Goal: Task Accomplishment & Management: Manage account settings

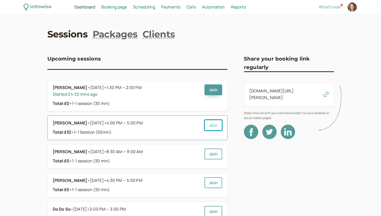
click at [206, 122] on link "Join" at bounding box center [214, 125] width 18 height 11
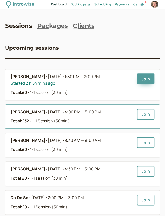
click at [87, 113] on span "4:00 PM — 5:00 PM" at bounding box center [82, 112] width 36 height 6
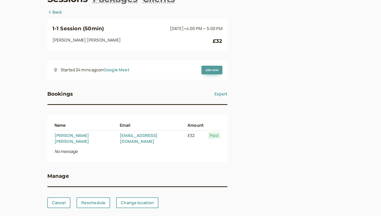
scroll to position [36, 0]
click at [60, 198] on link "Cancel" at bounding box center [58, 202] width 23 height 11
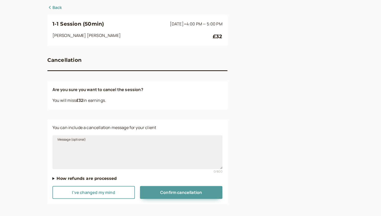
scroll to position [42, 0]
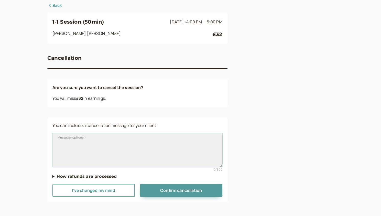
click at [94, 144] on textarea "Message (optional)" at bounding box center [138, 150] width 170 height 34
click at [138, 154] on textarea "Emergency cancelation." at bounding box center [138, 150] width 170 height 34
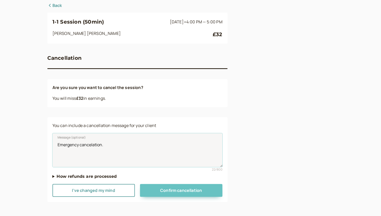
type textarea "Emergency cancelation."
click at [174, 185] on button "Confirm cancellation" at bounding box center [181, 190] width 82 height 13
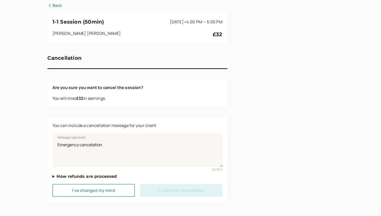
scroll to position [0, 0]
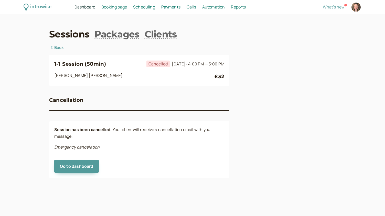
click at [84, 5] on span "Dashboard" at bounding box center [85, 7] width 21 height 6
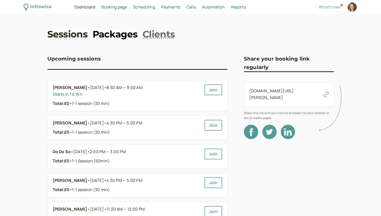
click at [117, 37] on link "Packages" at bounding box center [115, 34] width 45 height 13
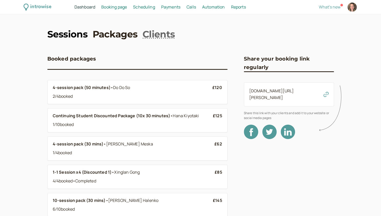
click at [71, 32] on link "Sessions" at bounding box center [67, 34] width 40 height 13
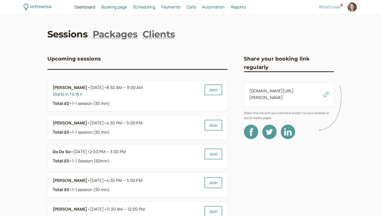
click at [85, 8] on span "Dashboard" at bounding box center [85, 7] width 21 height 6
click at [166, 7] on span "Payments" at bounding box center [170, 7] width 19 height 6
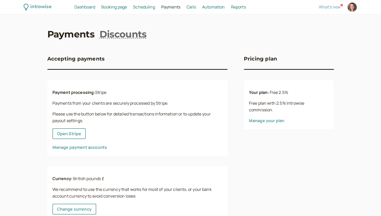
click at [105, 9] on span "Booking page" at bounding box center [114, 7] width 26 height 6
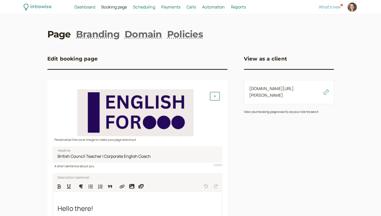
click at [170, 8] on span "Payments" at bounding box center [170, 7] width 19 height 6
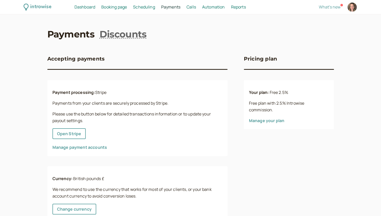
click at [95, 9] on span "Dashboard" at bounding box center [85, 7] width 21 height 6
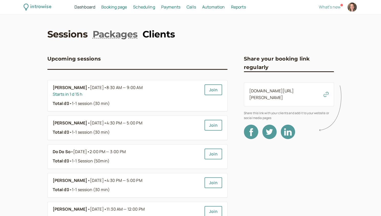
click at [153, 33] on link "Clients" at bounding box center [159, 34] width 32 height 13
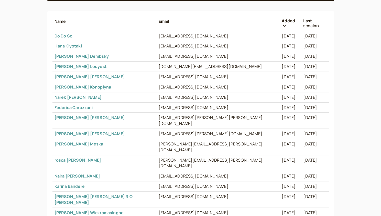
scroll to position [128, 0]
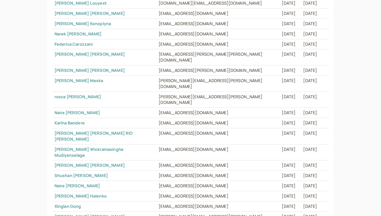
click at [75, 162] on link "[PERSON_NAME]" at bounding box center [90, 165] width 70 height 6
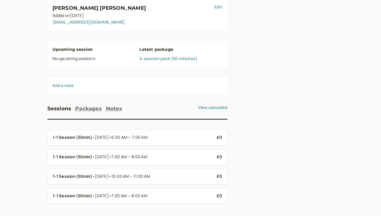
scroll to position [57, 0]
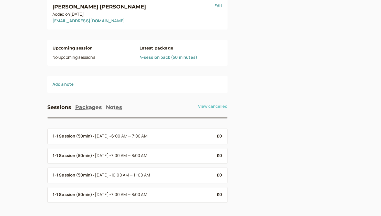
click at [210, 107] on button "View cancelled" at bounding box center [212, 106] width 29 height 5
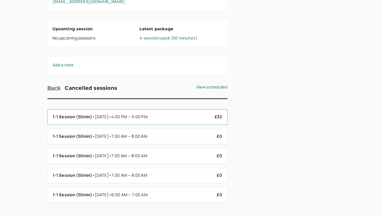
click at [188, 121] on li "1-1 Session (50min) • [DATE] • 4:00 PM — 5:00 PM £32" at bounding box center [137, 116] width 180 height 15
click at [165, 117] on div "1-1 Session (50min) • [DATE] • 4:00 PM — 5:00 PM" at bounding box center [132, 116] width 158 height 7
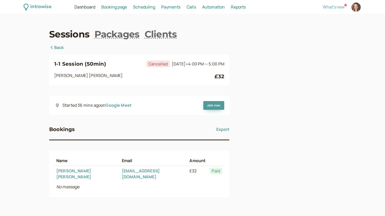
click at [54, 46] on icon at bounding box center [51, 47] width 5 height 4
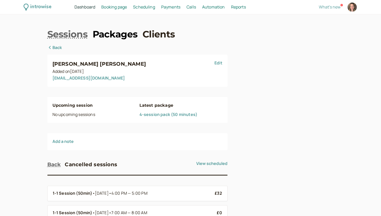
click at [117, 35] on link "Packages" at bounding box center [115, 34] width 45 height 13
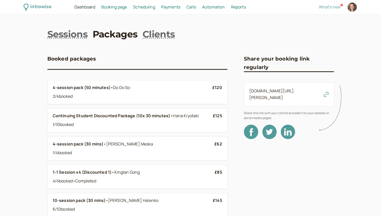
click at [115, 6] on span "Booking page" at bounding box center [114, 7] width 26 height 6
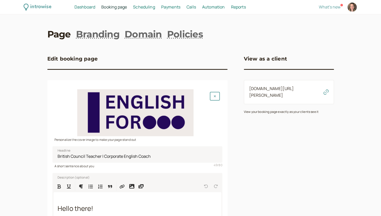
click at [142, 4] on span "Scheduling" at bounding box center [144, 7] width 22 height 6
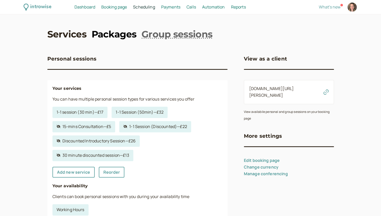
click at [120, 37] on link "Packages" at bounding box center [114, 34] width 45 height 13
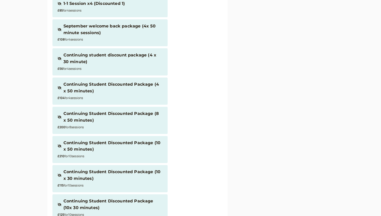
scroll to position [327, 0]
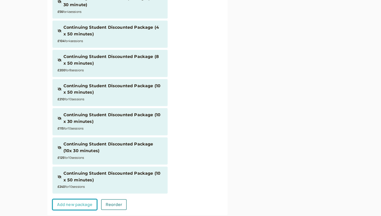
click at [67, 199] on link "Add new package" at bounding box center [75, 204] width 45 height 11
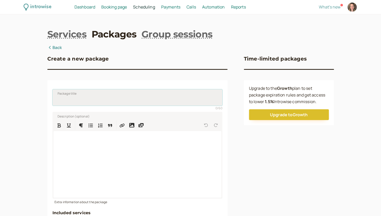
drag, startPoint x: 105, startPoint y: 97, endPoint x: 107, endPoint y: 98, distance: 2.6
click at [107, 98] on input "Package title" at bounding box center [138, 97] width 170 height 16
type input "Cancelled session"
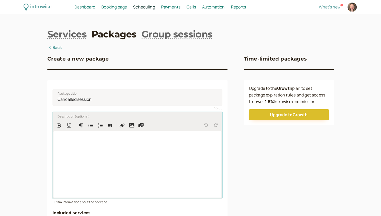
click at [117, 155] on div at bounding box center [138, 164] width 168 height 66
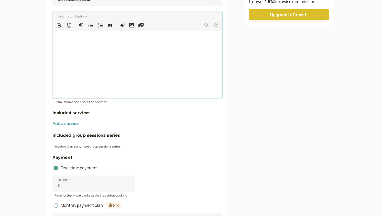
scroll to position [128, 0]
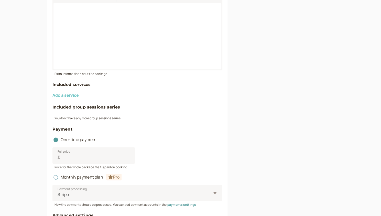
click at [59, 97] on button "Add a service" at bounding box center [66, 95] width 26 height 5
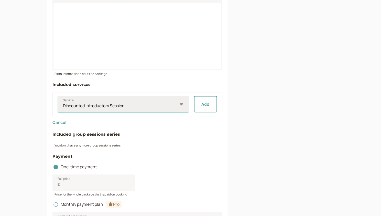
click at [182, 105] on select "Discounted Introductory Session 1-1 Session (Discounted) 30 minute discounted s…" at bounding box center [123, 104] width 131 height 16
select select "87a6a9c01d"
click at [58, 96] on select "Discounted Introductory Session 1-1 Session (Discounted) 30 minute discounted s…" at bounding box center [123, 104] width 131 height 16
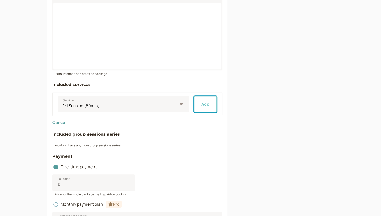
click at [204, 102] on button "Add" at bounding box center [205, 104] width 23 height 16
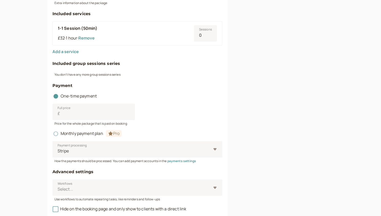
scroll to position [205, 0]
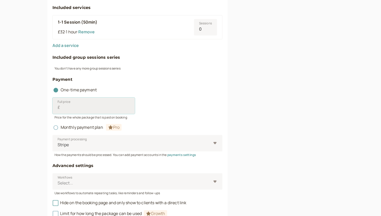
click at [80, 108] on input "Full price £" at bounding box center [94, 105] width 82 height 16
type input "0"
click at [166, 113] on div "Full price £ 0" at bounding box center [138, 105] width 170 height 16
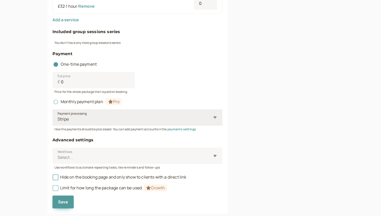
scroll to position [242, 0]
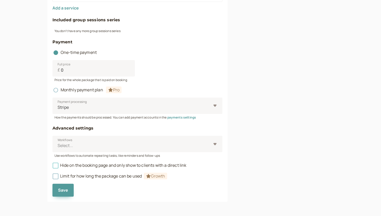
click at [53, 165] on icon at bounding box center [56, 165] width 6 height 6
click at [53, 167] on input "Hide on the booking page and only show to clients with a direct link" at bounding box center [53, 167] width 0 height 0
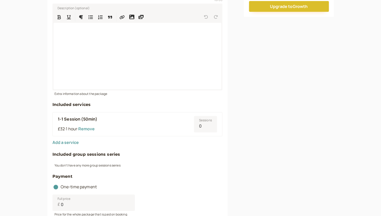
scroll to position [0, 0]
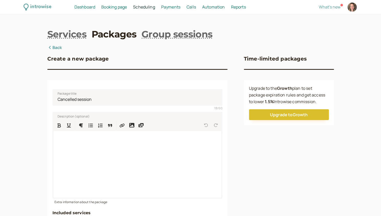
click at [55, 47] on link "Back" at bounding box center [54, 47] width 15 height 7
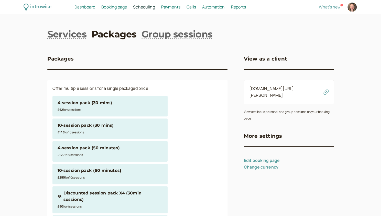
click at [93, 7] on span "Dashboard" at bounding box center [85, 7] width 21 height 6
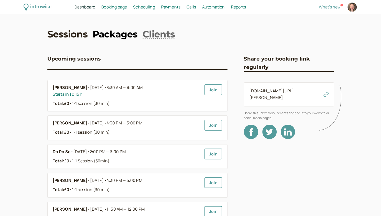
click at [116, 39] on link "Packages" at bounding box center [115, 34] width 45 height 13
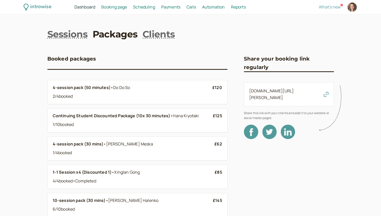
click at [150, 7] on span "Scheduling" at bounding box center [144, 7] width 22 height 6
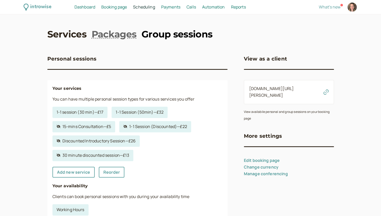
click at [177, 37] on link "Group sessions" at bounding box center [177, 34] width 71 height 13
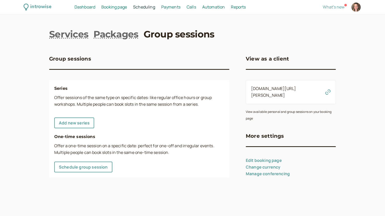
click at [117, 11] on div "introwise Dashboard Dashboard Booking page Booking Scheduling Scheduling Paymen…" at bounding box center [192, 7] width 385 height 14
click at [116, 7] on span "Booking page" at bounding box center [114, 7] width 26 height 6
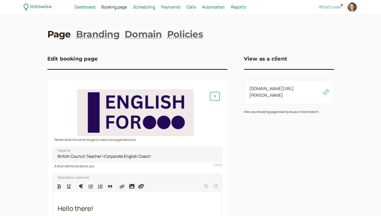
click at [95, 8] on span "Dashboard" at bounding box center [85, 7] width 21 height 6
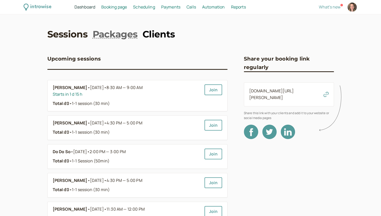
click at [163, 34] on link "Clients" at bounding box center [159, 34] width 32 height 13
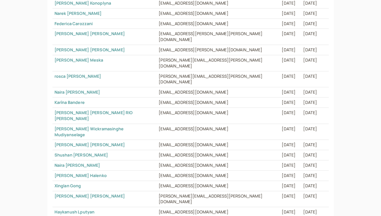
scroll to position [162, 0]
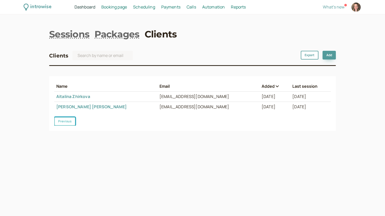
click at [64, 119] on button "Previous" at bounding box center [64, 121] width 21 height 9
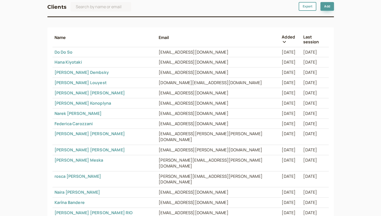
scroll to position [59, 0]
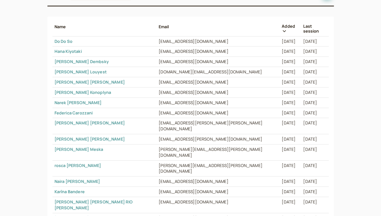
click at [74, 136] on link "[PERSON_NAME]" at bounding box center [90, 139] width 70 height 6
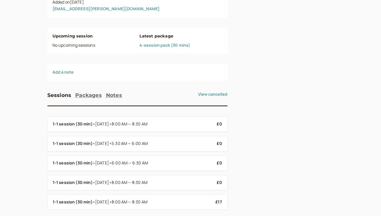
scroll to position [76, 0]
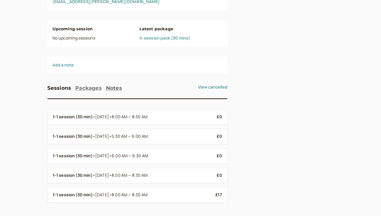
click at [82, 88] on button "Packages" at bounding box center [88, 88] width 27 height 8
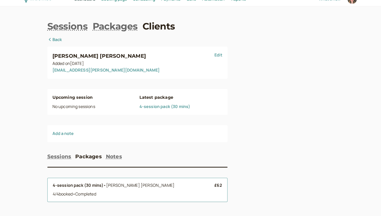
click at [108, 191] on div "4 / 4 booked • Completed" at bounding box center [134, 194] width 162 height 7
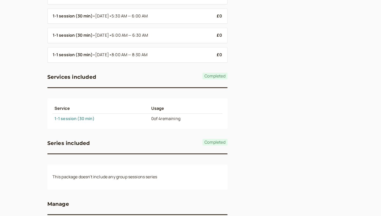
scroll to position [177, 0]
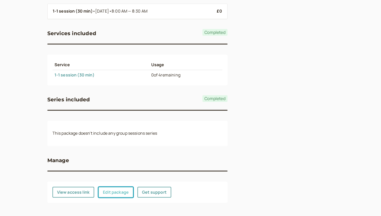
click at [117, 190] on link "Edit package" at bounding box center [115, 192] width 35 height 11
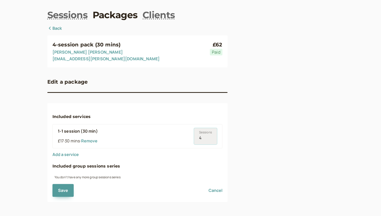
click at [203, 140] on input "4" at bounding box center [205, 136] width 23 height 16
type input "5"
click at [210, 137] on input "5" at bounding box center [205, 136] width 23 height 16
click at [59, 191] on button "Save" at bounding box center [64, 190] width 22 height 13
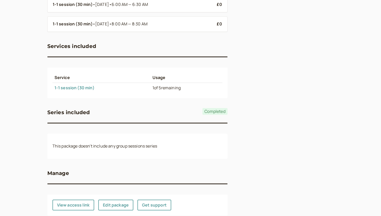
scroll to position [177, 0]
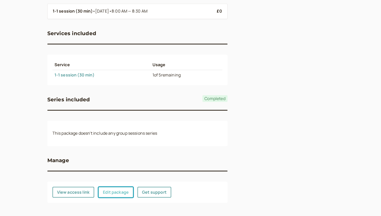
click at [115, 189] on link "Edit package" at bounding box center [115, 192] width 35 height 11
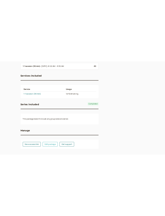
scroll to position [19, 0]
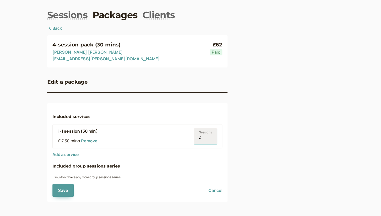
type input "4"
click at [210, 139] on input "4" at bounding box center [205, 136] width 23 height 16
click at [236, 140] on div "4-session pack (30 mins) [PERSON_NAME] [EMAIL_ADDRESS][PERSON_NAME][DOMAIN_NAME…" at bounding box center [190, 113] width 287 height 176
click at [60, 188] on button "Save" at bounding box center [64, 190] width 22 height 13
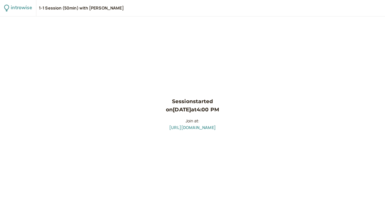
click at [170, 128] on link "https://meet.google.com/mem-fguk-kbc" at bounding box center [192, 128] width 47 height 6
